Goal: Information Seeking & Learning: Find specific fact

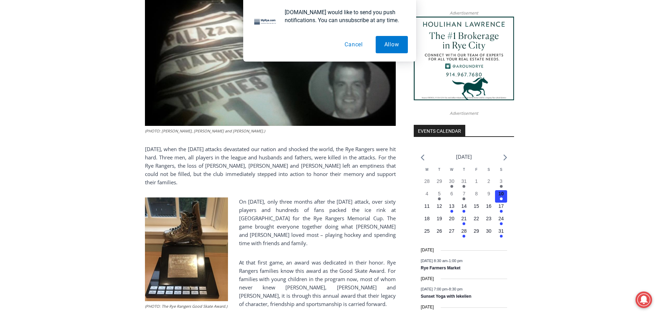
click at [314, 170] on p "[DATE], when the [DATE] attacks devastated our nation and shocked the world, th…" at bounding box center [270, 166] width 251 height 42
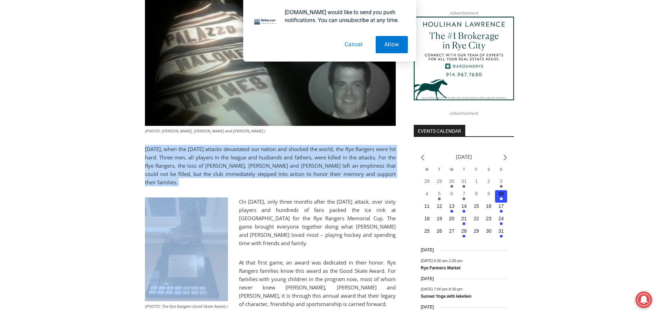
click at [314, 170] on p "[DATE], when the [DATE] attacks devastated our nation and shocked the world, th…" at bounding box center [270, 166] width 251 height 42
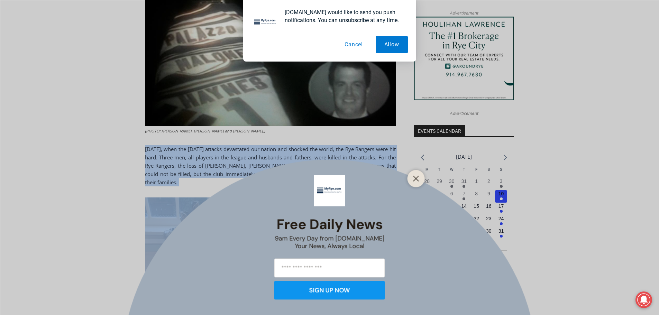
scroll to position [735, 0]
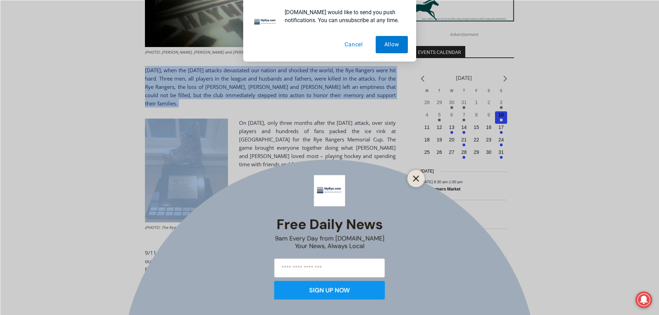
click at [418, 177] on icon "Close" at bounding box center [416, 178] width 6 height 6
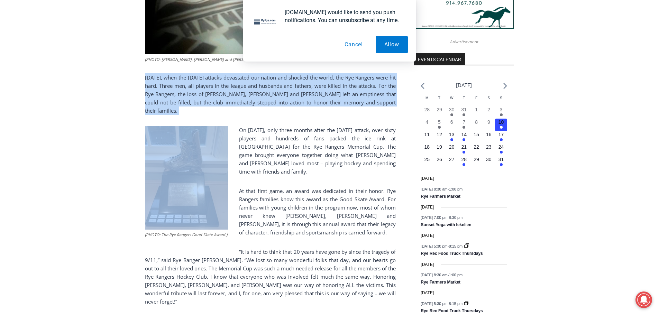
scroll to position [629, 0]
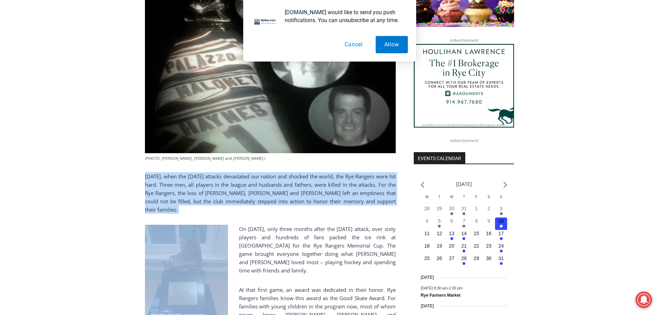
click at [309, 195] on p "[DATE], when the [DATE] attacks devastated our nation and shocked the world, th…" at bounding box center [270, 193] width 251 height 42
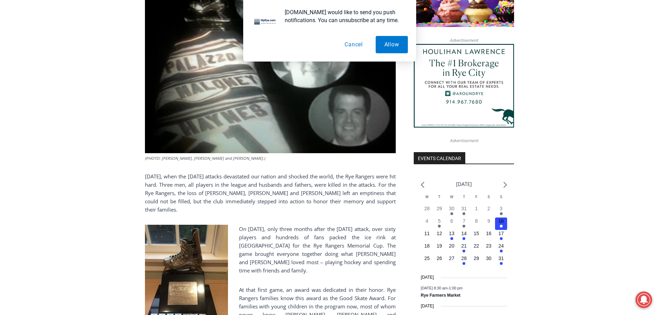
click at [341, 196] on p "[DATE], when the [DATE] attacks devastated our nation and shocked the world, th…" at bounding box center [270, 193] width 251 height 42
drag, startPoint x: 341, startPoint y: 196, endPoint x: 361, endPoint y: 194, distance: 19.8
click at [361, 194] on p "[DATE], when the [DATE] attacks devastated our nation and shocked the world, th…" at bounding box center [270, 193] width 251 height 42
copy p "[PERSON_NAME]"
click at [267, 197] on p "[DATE], when the [DATE] attacks devastated our nation and shocked the world, th…" at bounding box center [270, 193] width 251 height 42
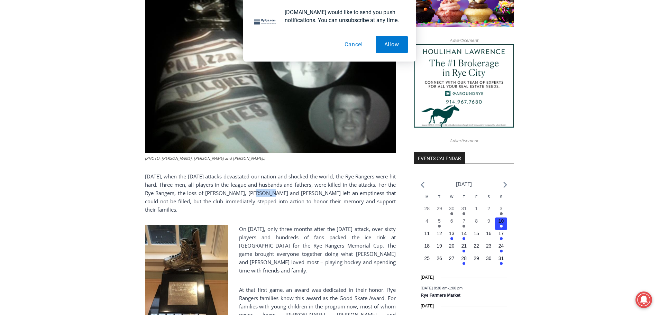
drag, startPoint x: 267, startPoint y: 197, endPoint x: 274, endPoint y: 197, distance: 6.9
click at [274, 197] on p "[DATE], when the [DATE] attacks devastated our nation and shocked the world, th…" at bounding box center [270, 193] width 251 height 42
click at [283, 194] on p "[DATE], when the [DATE] attacks devastated our nation and shocked the world, th…" at bounding box center [270, 193] width 251 height 42
drag, startPoint x: 283, startPoint y: 194, endPoint x: 271, endPoint y: 194, distance: 12.1
click at [271, 194] on p "[DATE], when the [DATE] attacks devastated our nation and shocked the world, th…" at bounding box center [270, 193] width 251 height 42
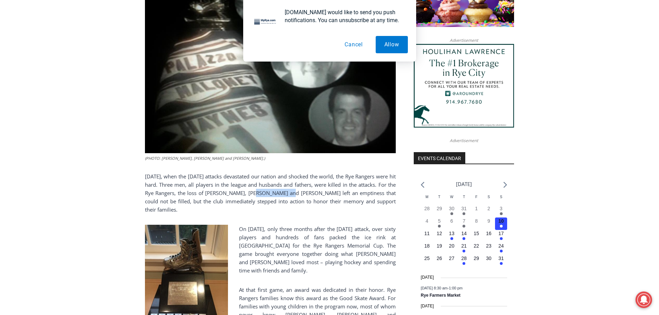
copy p "[PERSON_NAME]"
